Goal: Task Accomplishment & Management: Manage account settings

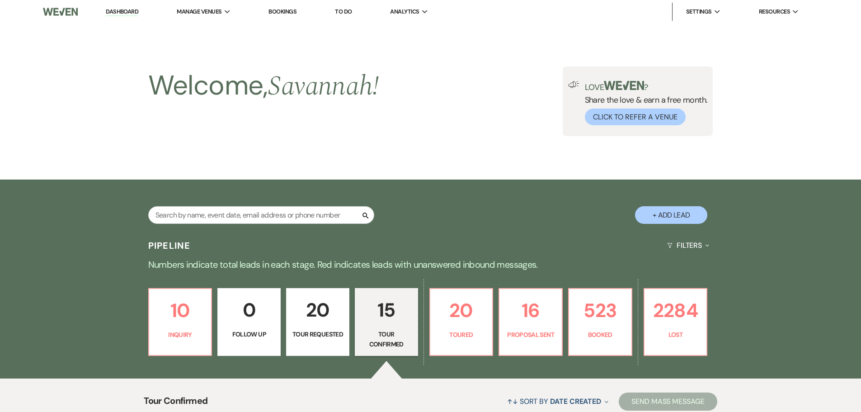
select select "4"
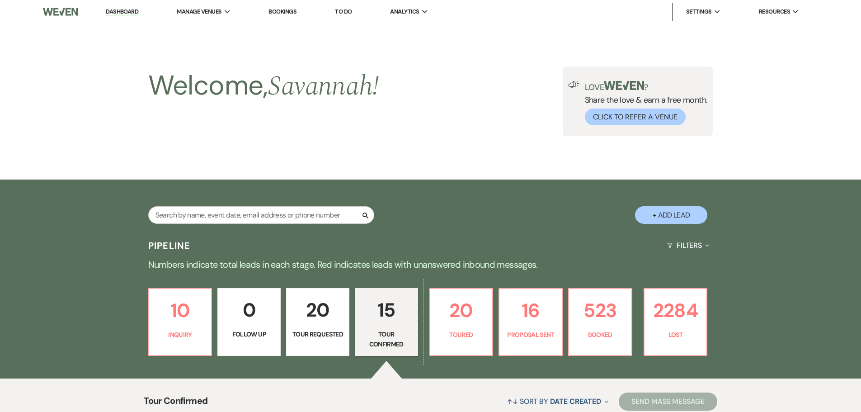
select select "4"
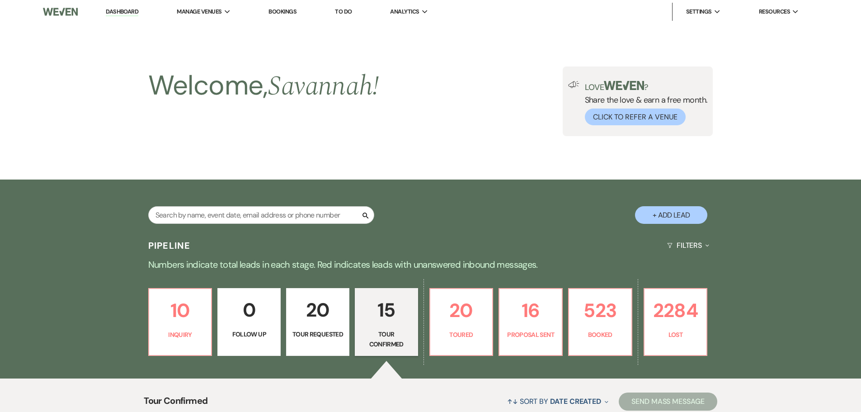
select select "4"
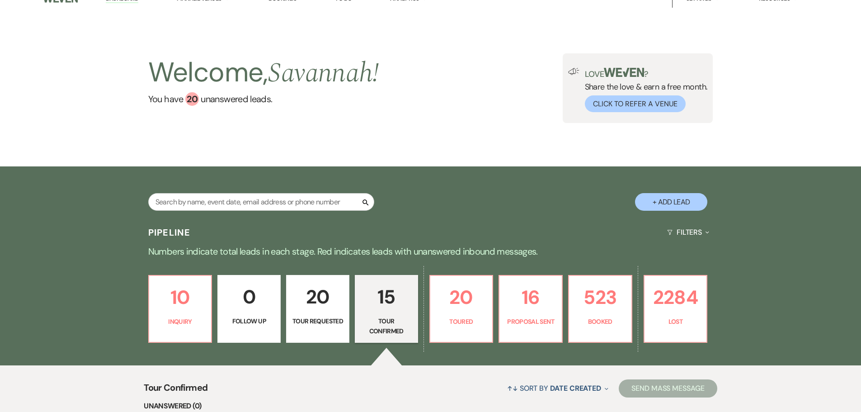
scroll to position [1, 0]
